Goal: Check status: Verify the current state of an ongoing process or item

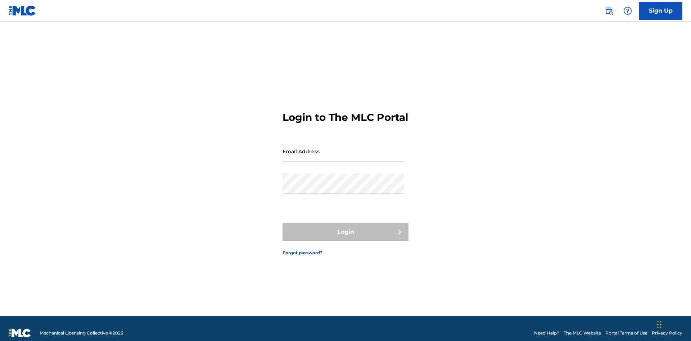
scroll to position [9, 0]
click at [344, 148] on input "Email Address" at bounding box center [344, 151] width 122 height 21
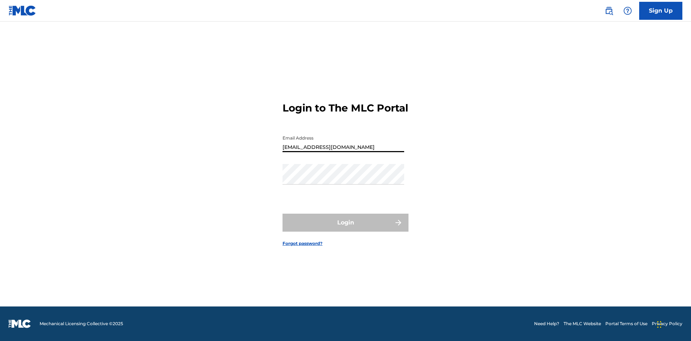
type input "[EMAIL_ADDRESS][DOMAIN_NAME]"
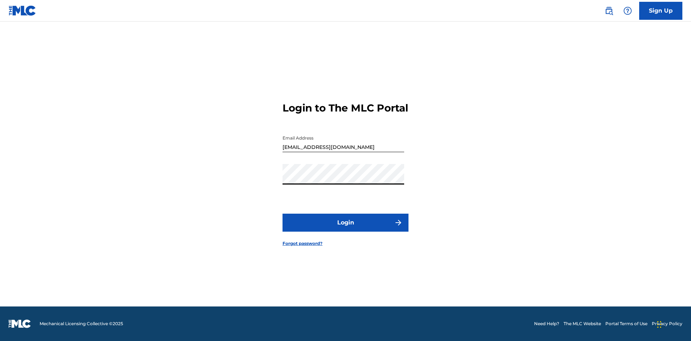
click at [346, 229] on button "Login" at bounding box center [346, 223] width 126 height 18
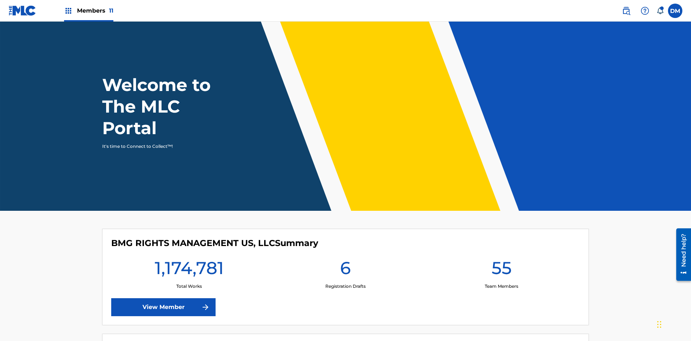
scroll to position [31, 0]
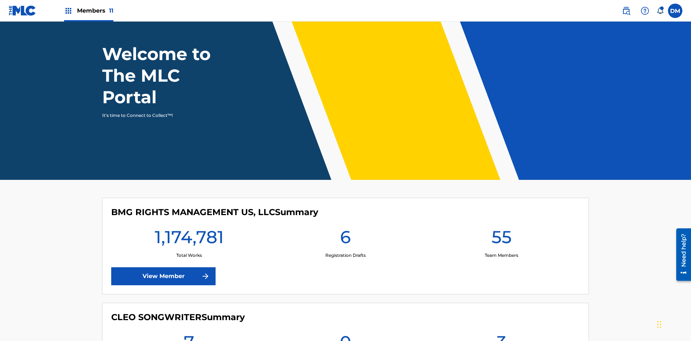
click at [89, 10] on span "Members 11" at bounding box center [95, 10] width 36 height 8
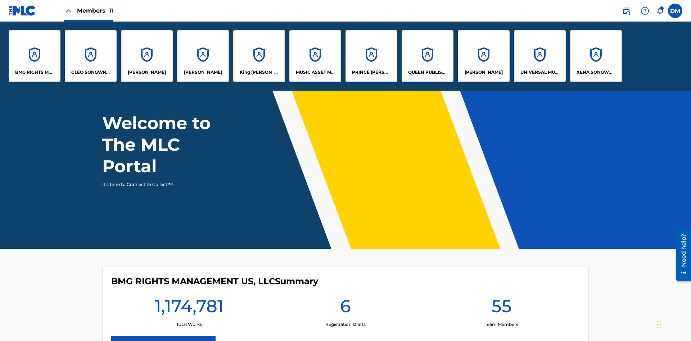
scroll to position [0, 0]
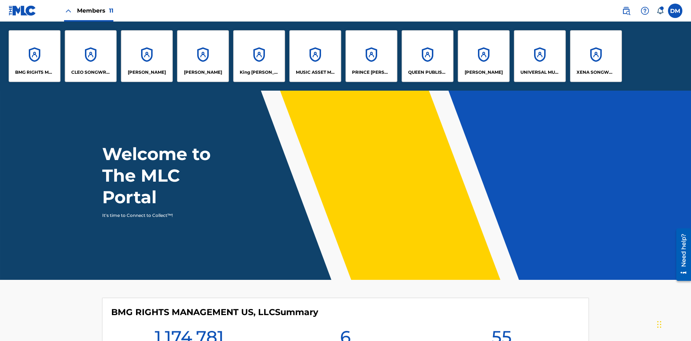
click at [540, 72] on p "UNIVERSAL MUSIC PUB GROUP" at bounding box center [540, 72] width 39 height 6
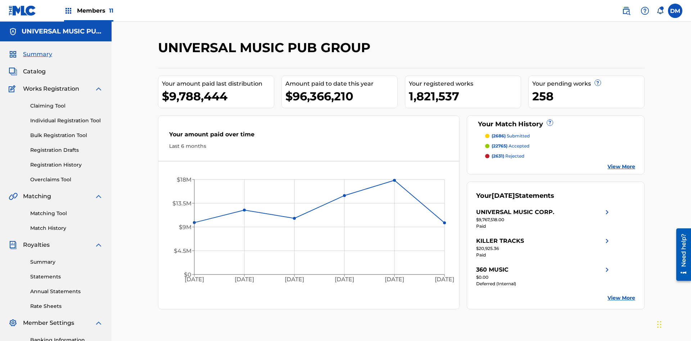
click at [67, 161] on link "Registration History" at bounding box center [66, 165] width 73 height 8
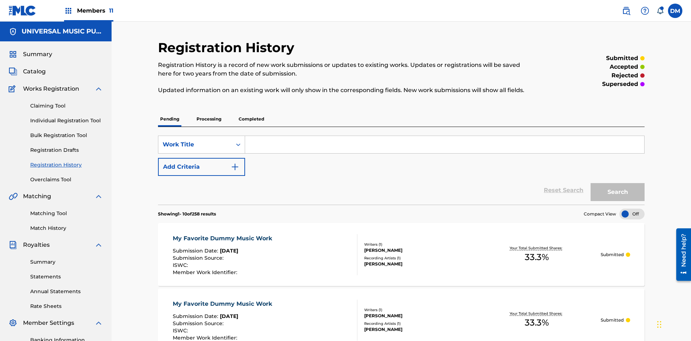
click at [209, 112] on p "Processing" at bounding box center [208, 119] width 29 height 15
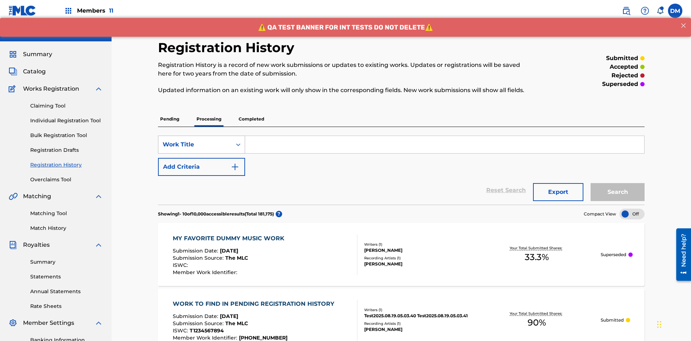
click at [195, 140] on div "Work Title" at bounding box center [195, 144] width 65 height 9
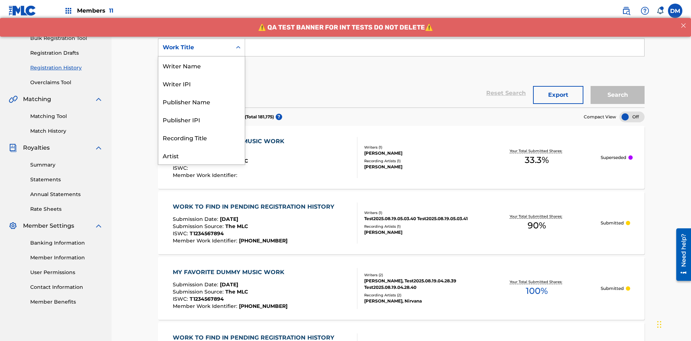
scroll to position [36, 0]
click at [202, 156] on div "Work Title" at bounding box center [201, 156] width 86 height 18
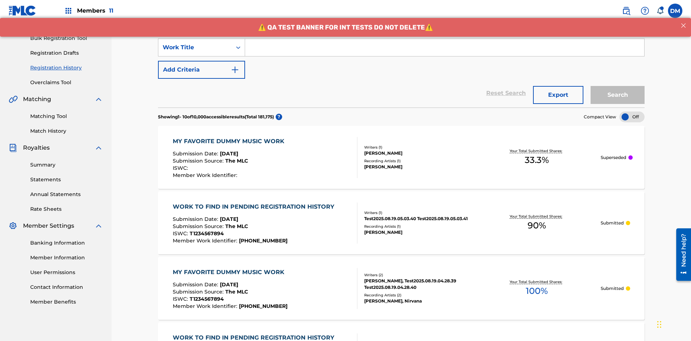
click at [202, 61] on button "Add Criteria" at bounding box center [201, 70] width 87 height 18
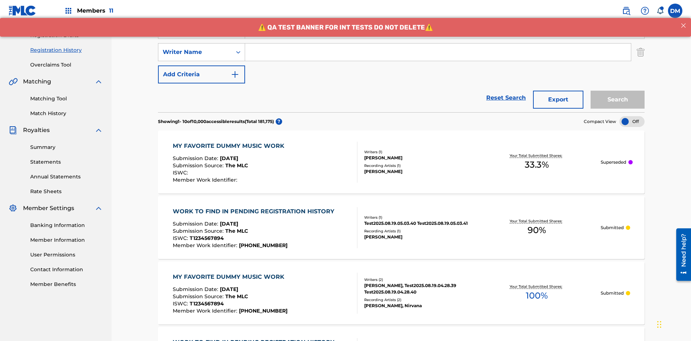
scroll to position [120, 0]
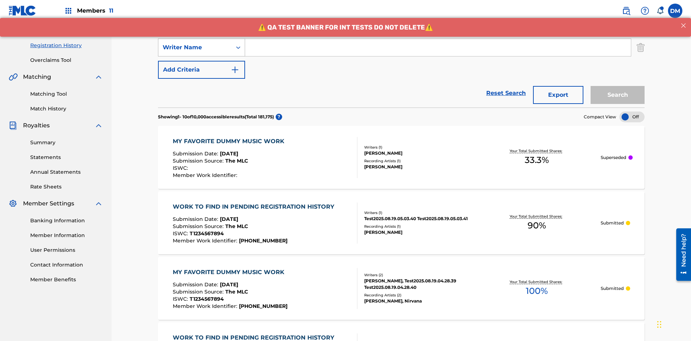
click at [195, 48] on div "Writer Name" at bounding box center [195, 47] width 65 height 9
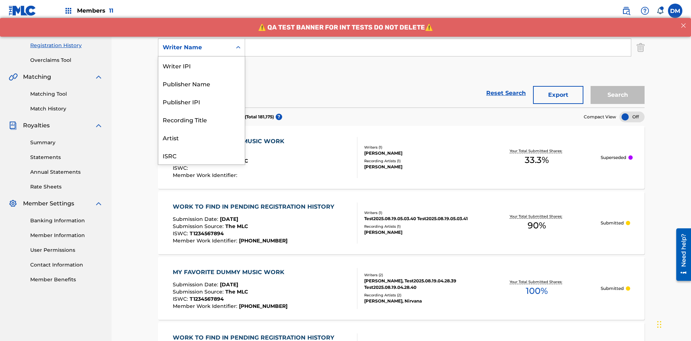
scroll to position [18, 0]
click at [202, 102] on div "Recording Title" at bounding box center [201, 102] width 86 height 18
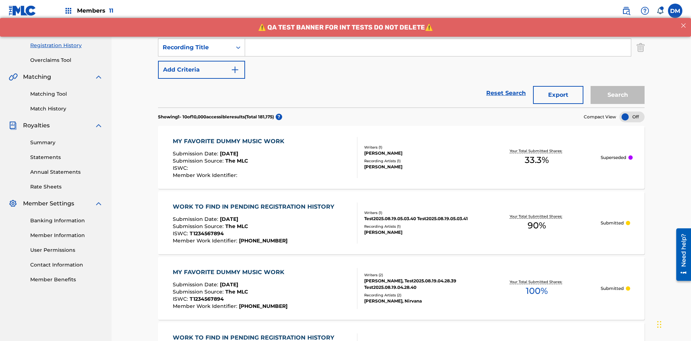
click at [202, 61] on button "Add Criteria" at bounding box center [201, 70] width 87 height 18
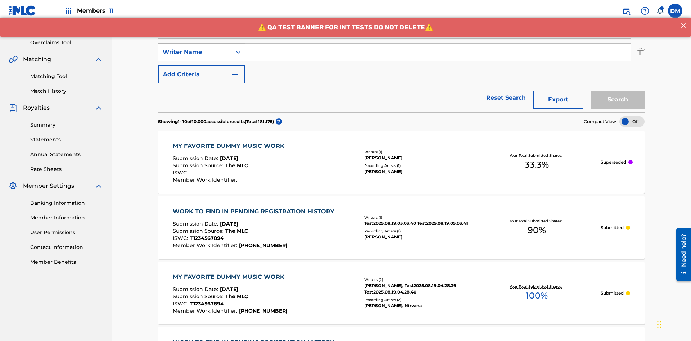
click at [195, 48] on div "Writer Name" at bounding box center [195, 52] width 65 height 9
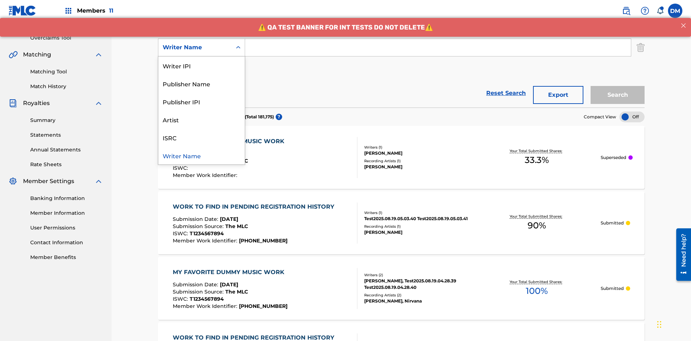
click at [202, 138] on div "ISRC" at bounding box center [201, 138] width 86 height 18
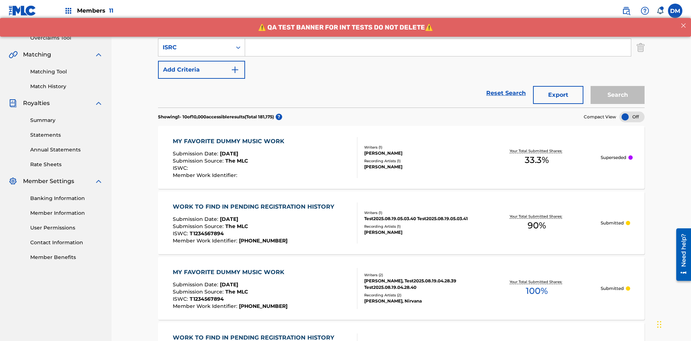
click at [202, 61] on button "Add Criteria" at bounding box center [201, 70] width 87 height 18
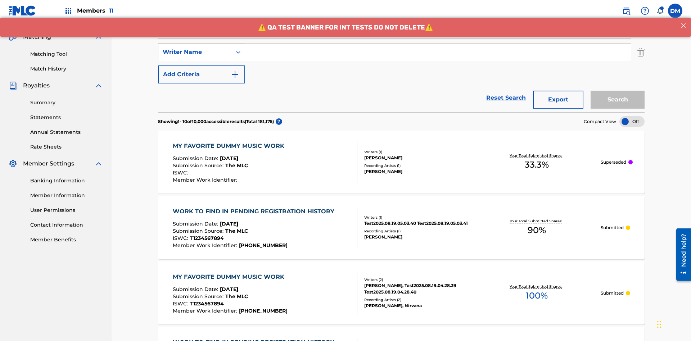
click at [195, 48] on div "Writer Name" at bounding box center [195, 52] width 65 height 9
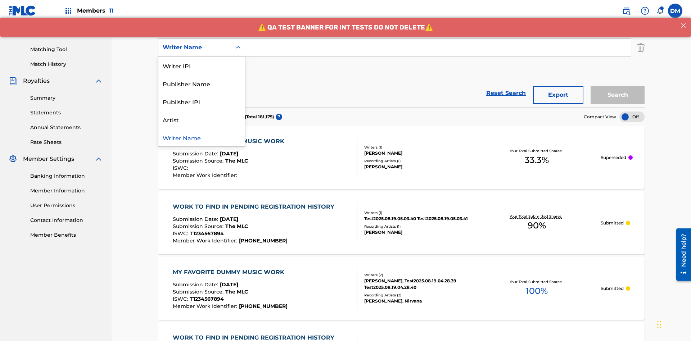
click at [202, 138] on div "Writer Name" at bounding box center [201, 138] width 86 height 18
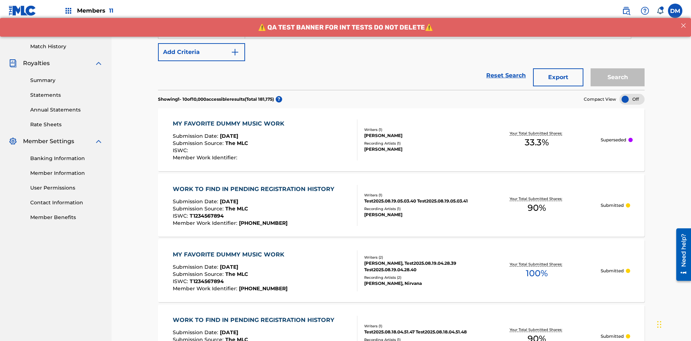
click at [202, 52] on button "Add Criteria" at bounding box center [201, 52] width 87 height 18
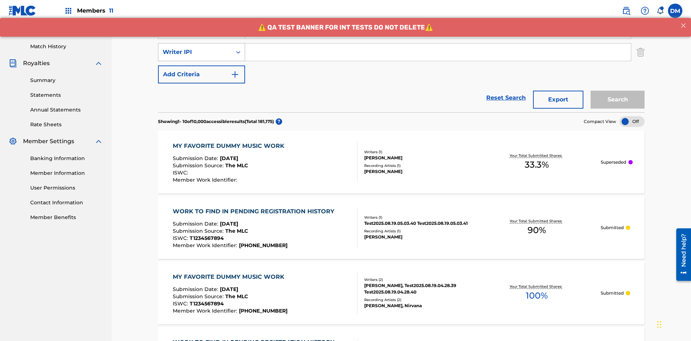
click at [195, 48] on div "Writer IPI" at bounding box center [195, 52] width 65 height 9
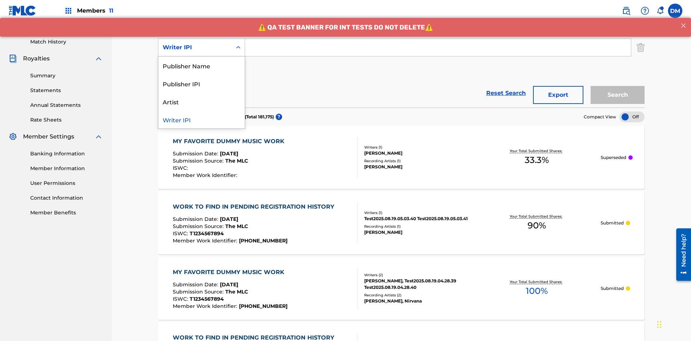
click at [202, 66] on div "Publisher Name" at bounding box center [201, 66] width 86 height 18
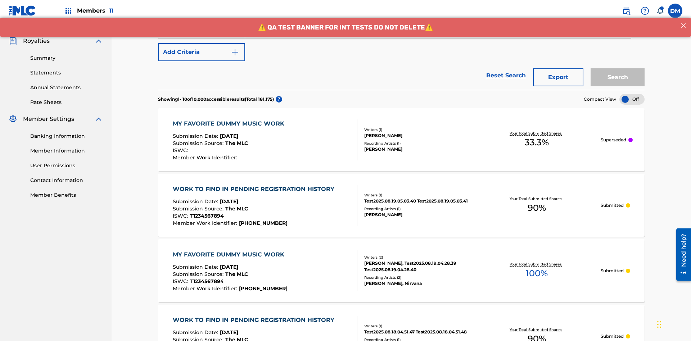
click at [202, 52] on button "Add Criteria" at bounding box center [201, 52] width 87 height 18
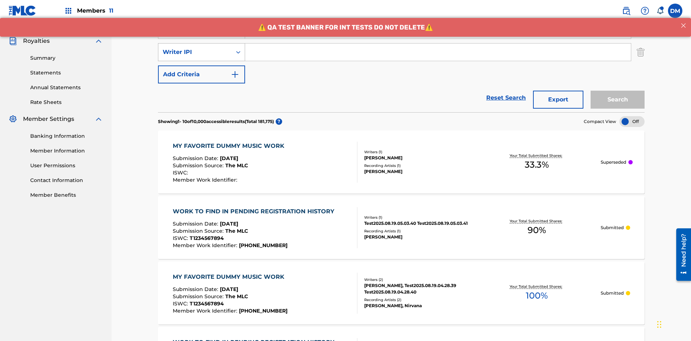
click at [195, 48] on div "Writer IPI" at bounding box center [195, 52] width 65 height 9
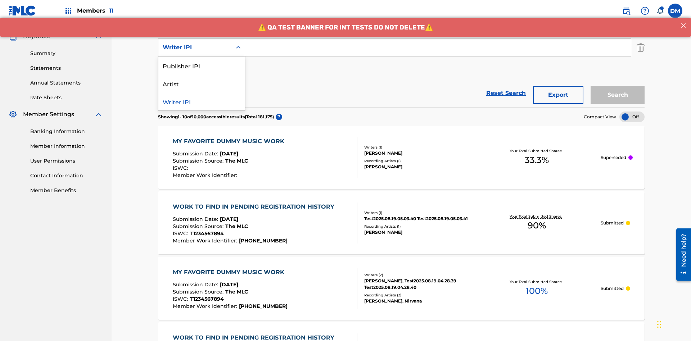
click at [202, 66] on div "Publisher IPI" at bounding box center [201, 66] width 86 height 18
click at [202, 61] on button "Add Criteria" at bounding box center [201, 70] width 87 height 18
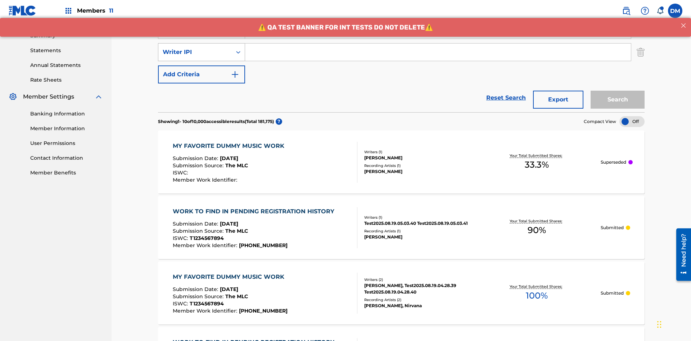
click at [195, 48] on div "Writer IPI" at bounding box center [195, 52] width 65 height 9
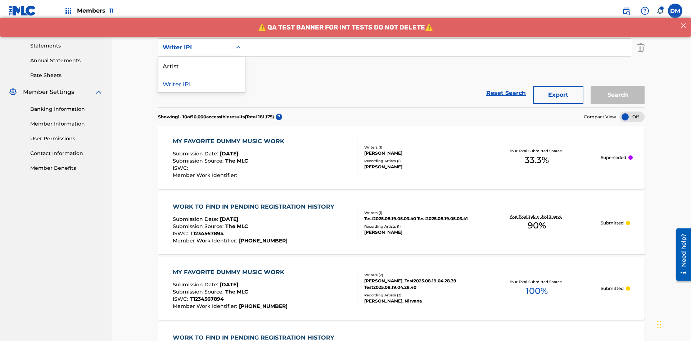
click at [202, 66] on div "Artist" at bounding box center [201, 66] width 86 height 18
click at [202, 61] on button "Add Criteria" at bounding box center [201, 70] width 87 height 18
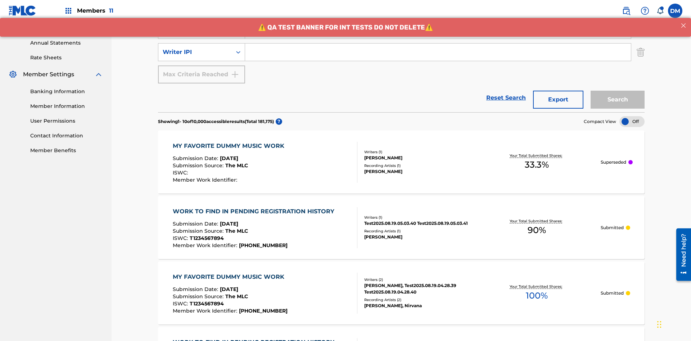
scroll to position [254, 0]
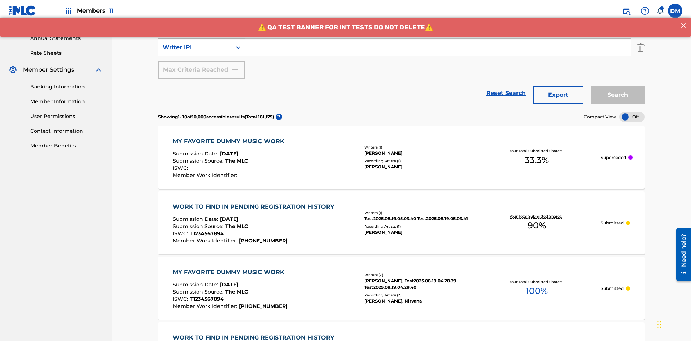
click at [195, 48] on div "Writer IPI" at bounding box center [195, 47] width 65 height 9
click at [202, 66] on div "Writer IPI" at bounding box center [201, 66] width 86 height 18
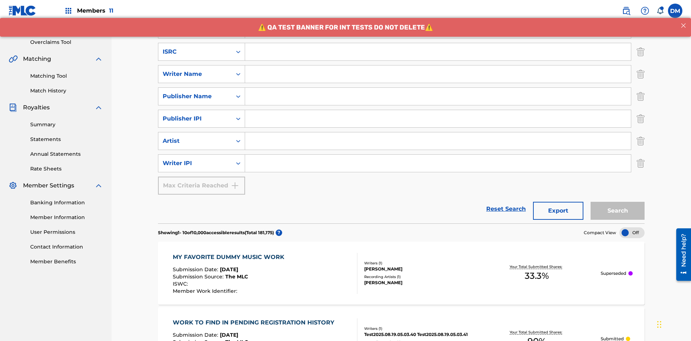
click at [438, 52] on input "Search Form" at bounding box center [438, 51] width 386 height 17
type input "AA3123123123"
click at [445, 16] on input "Search Form" at bounding box center [444, 7] width 399 height 17
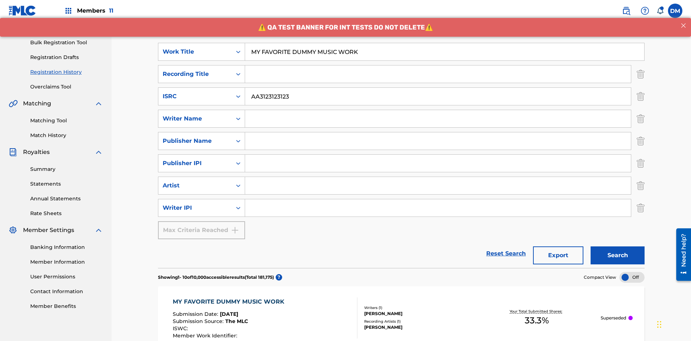
type input "MY FAVORITE DUMMY MUSIC WORK"
click at [438, 110] on input "Search Form" at bounding box center [438, 118] width 386 height 17
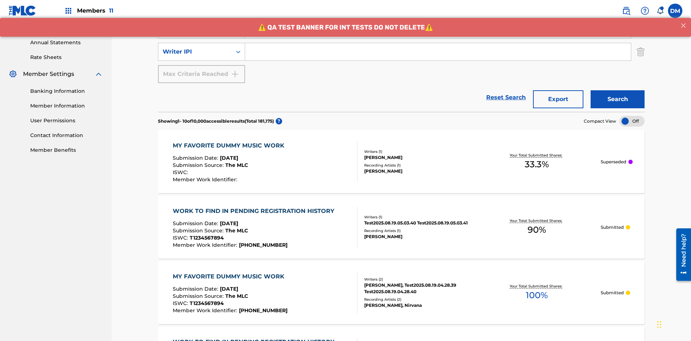
type input "[PERSON_NAME]"
click at [438, 52] on input "Search Form" at bounding box center [438, 51] width 386 height 17
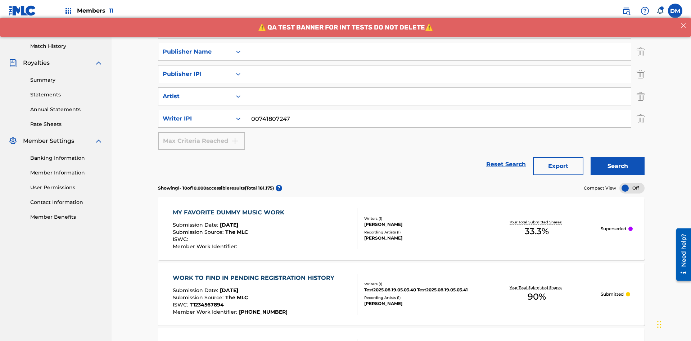
type input "00741807247"
click at [438, 52] on input "Search Form" at bounding box center [438, 51] width 386 height 17
type input "CALACA"
click at [438, 66] on input "Search Form" at bounding box center [438, 74] width 386 height 17
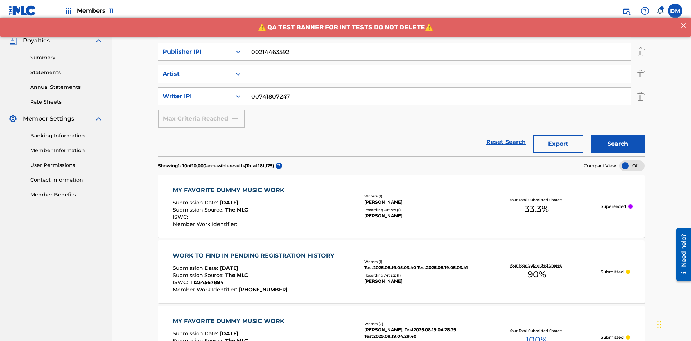
type input "00214463592"
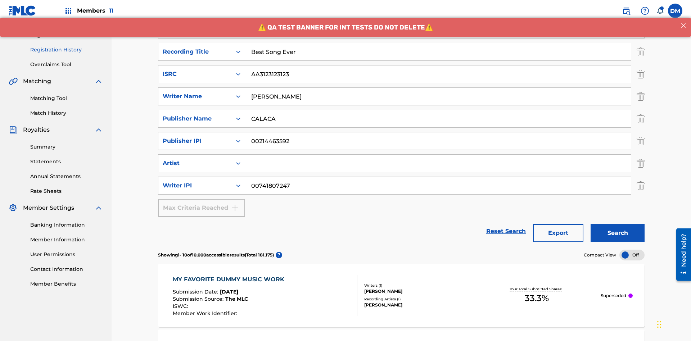
type input "Best Song Ever"
click at [438, 155] on input "Search Form" at bounding box center [438, 163] width 386 height 17
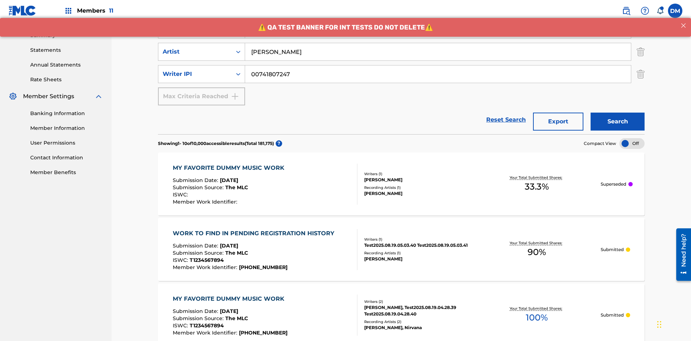
type input "[PERSON_NAME]"
click at [618, 113] on button "Search" at bounding box center [618, 122] width 54 height 18
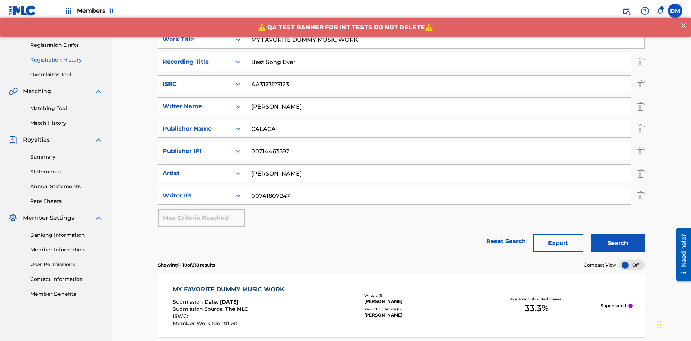
scroll to position [322, 0]
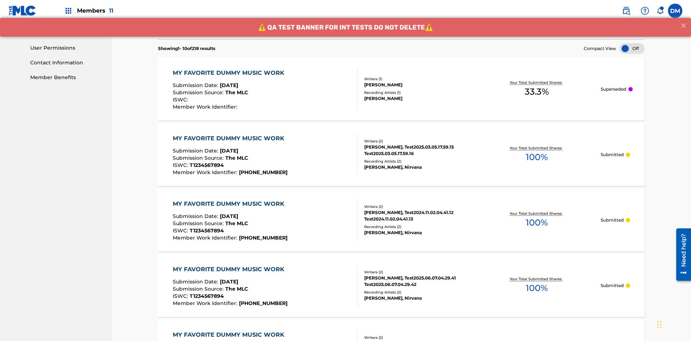
click at [229, 69] on div "MY FAVORITE DUMMY MUSIC WORK" at bounding box center [230, 73] width 115 height 9
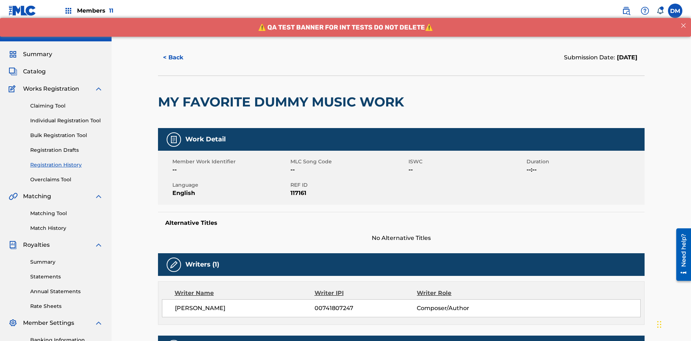
scroll to position [212, 0]
